Goal: Task Accomplishment & Management: Manage account settings

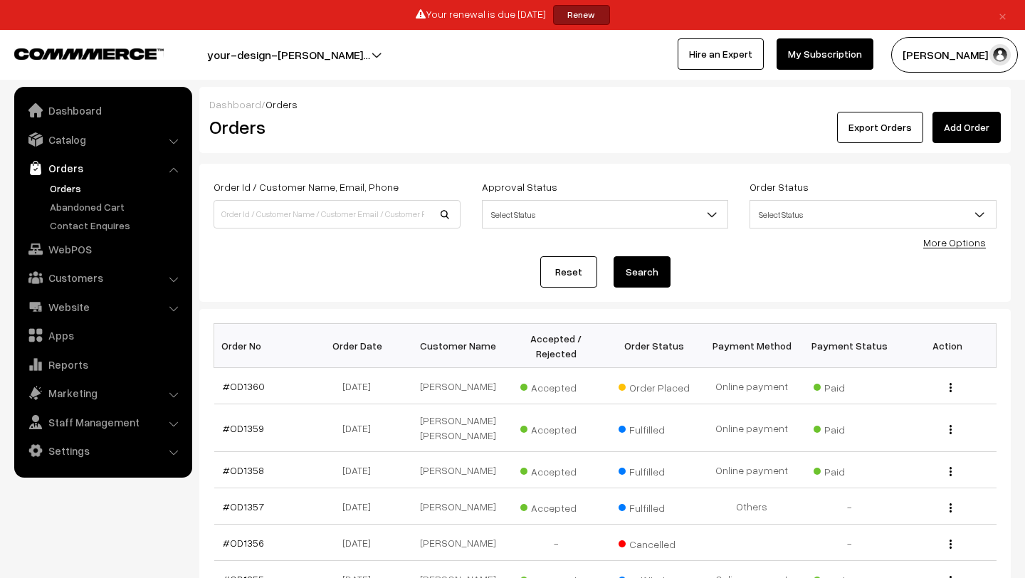
click at [63, 188] on link "Orders" at bounding box center [116, 188] width 141 height 15
click at [954, 55] on button "Lokesh N.P" at bounding box center [954, 55] width 127 height 36
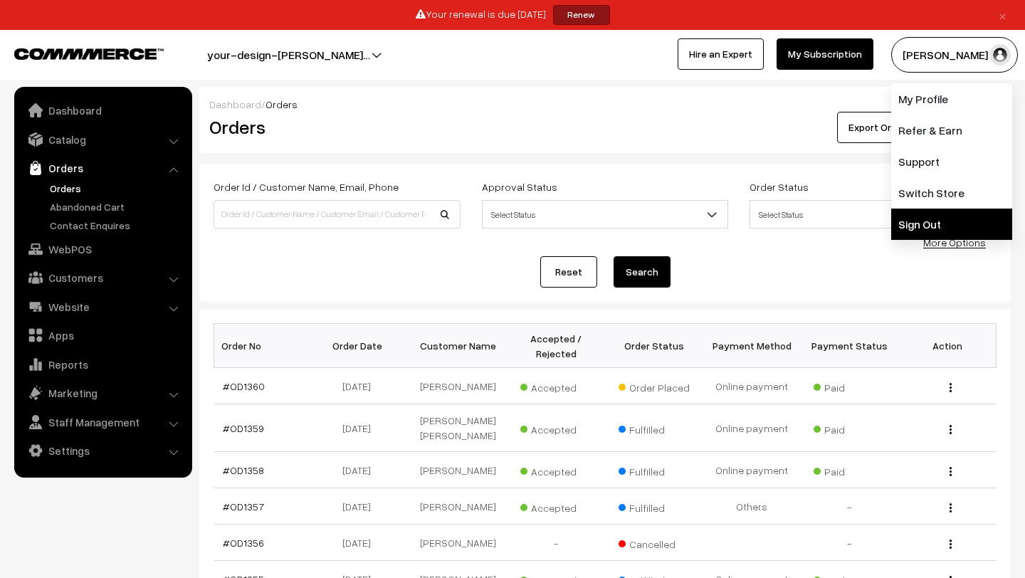
click at [921, 230] on link "Sign Out" at bounding box center [951, 223] width 121 height 31
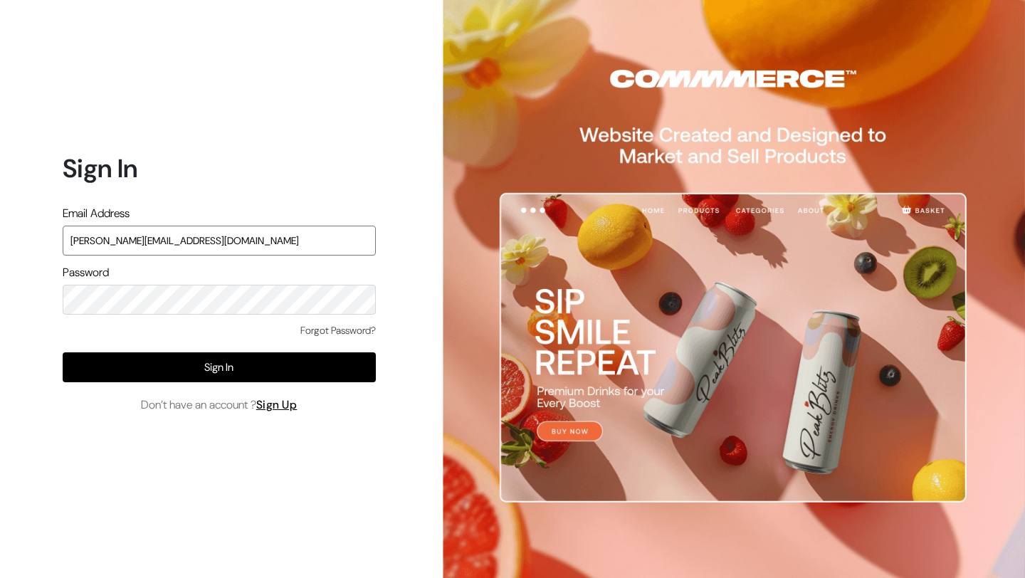
click at [194, 243] on input "lokesh@yourdesignstore.in" at bounding box center [219, 241] width 313 height 30
type input "mk@yourdesignstore.in"
click at [209, 237] on input "mk@yourdesignstore.in" at bounding box center [219, 241] width 313 height 30
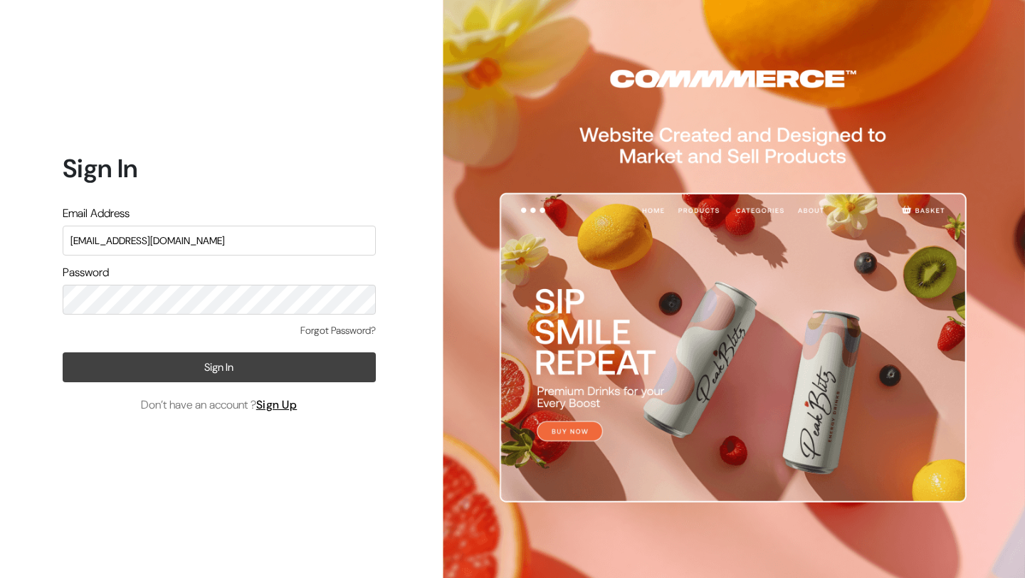
click at [174, 364] on button "Sign In" at bounding box center [219, 367] width 313 height 30
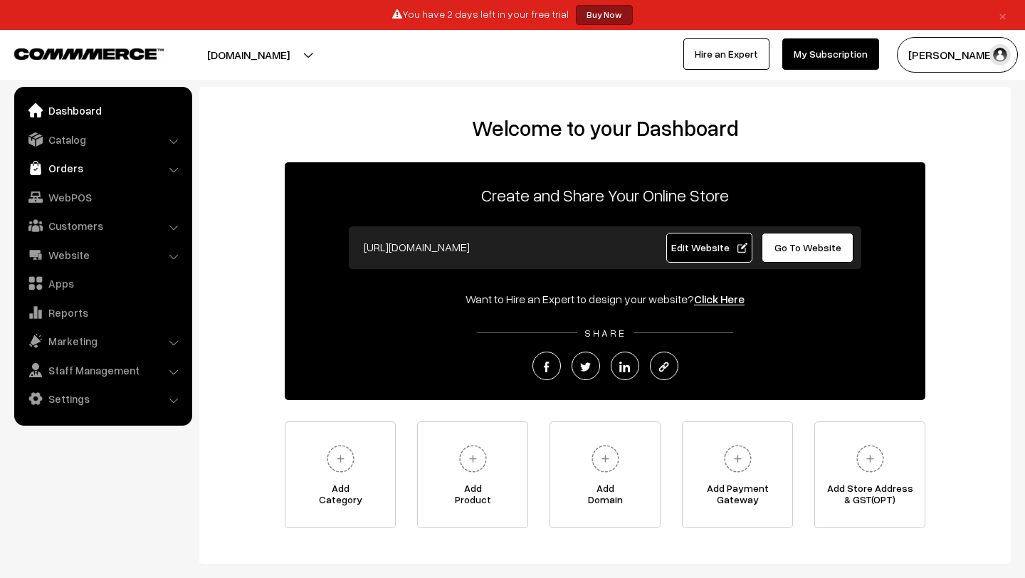
click at [73, 166] on link "Orders" at bounding box center [102, 168] width 169 height 26
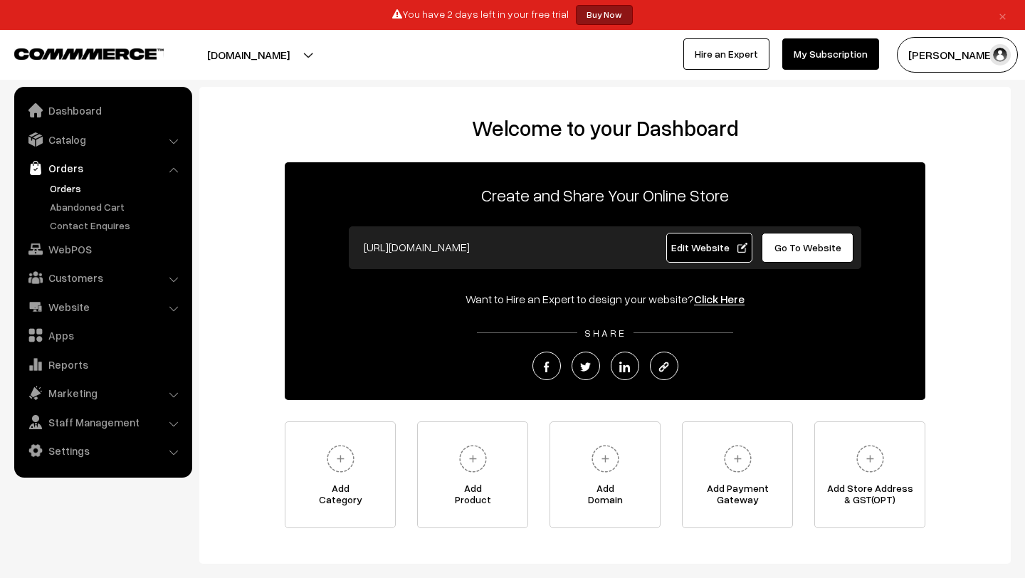
click at [73, 189] on link "Orders" at bounding box center [116, 188] width 141 height 15
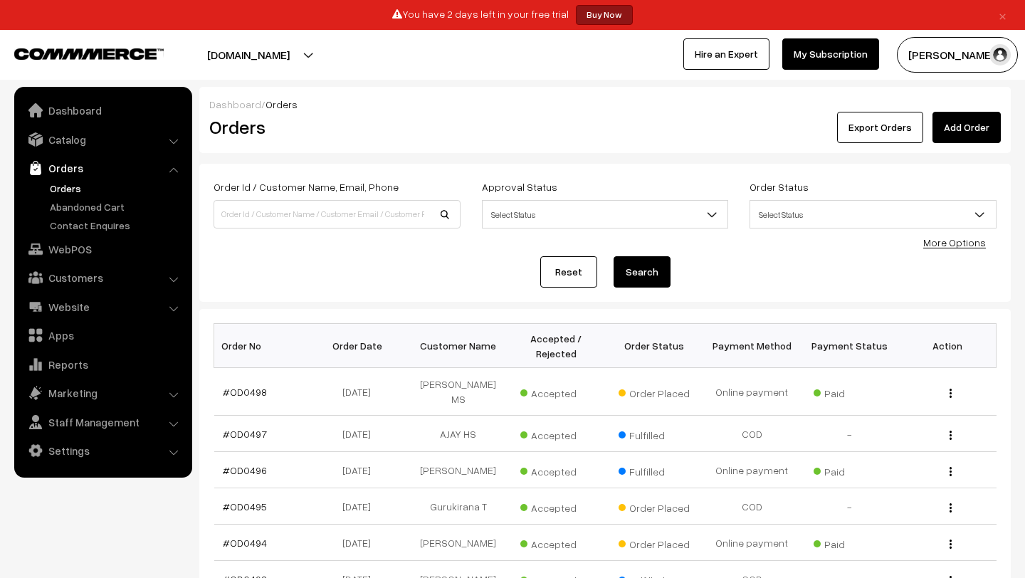
click at [1001, 16] on link "×" at bounding box center [1002, 14] width 19 height 17
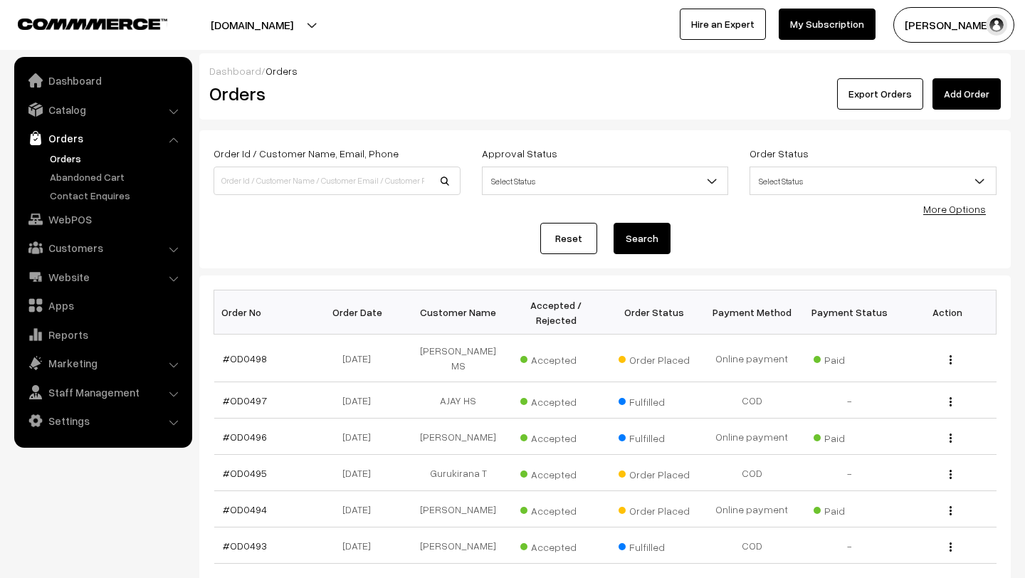
click at [61, 155] on link "Orders" at bounding box center [116, 158] width 141 height 15
